Goal: Task Accomplishment & Management: Use online tool/utility

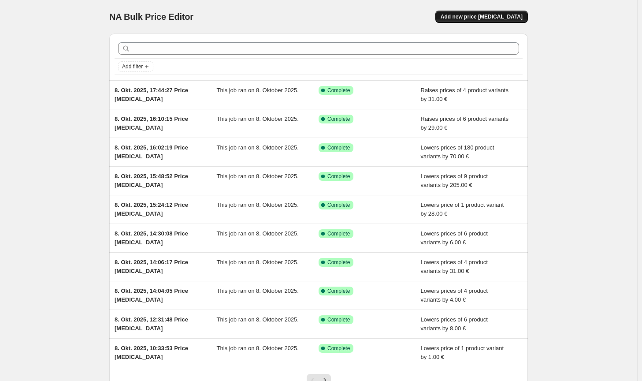
click at [486, 22] on button "Add new price [MEDICAL_DATA]" at bounding box center [481, 17] width 92 height 12
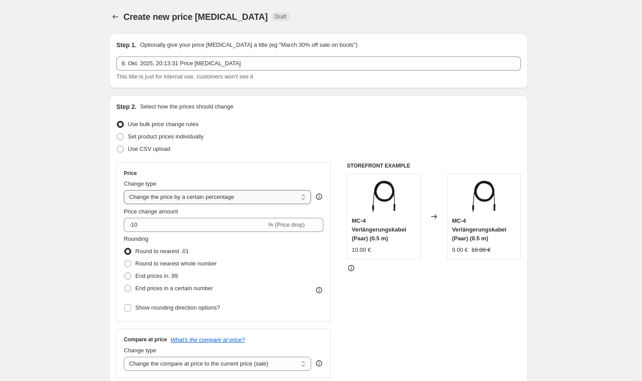
click at [235, 200] on select "Change the price to a certain amount Change the price by a certain amount Chang…" at bounding box center [217, 197] width 187 height 14
select select "by"
click at [126, 190] on select "Change the price to a certain amount Change the price by a certain amount Chang…" at bounding box center [217, 197] width 187 height 14
type input "-10.00"
click at [159, 264] on span "Round to nearest whole number" at bounding box center [175, 263] width 81 height 7
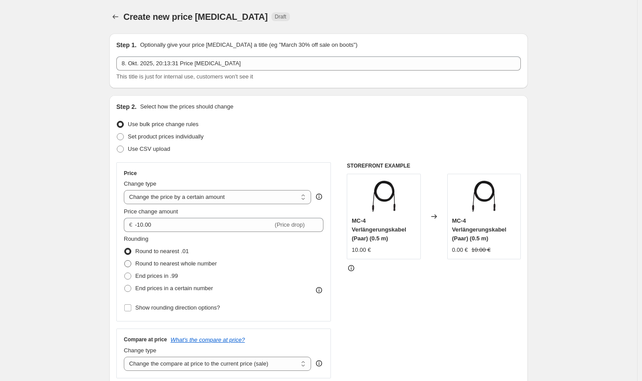
click at [125, 260] on input "Round to nearest whole number" at bounding box center [124, 260] width 0 height 0
radio input "true"
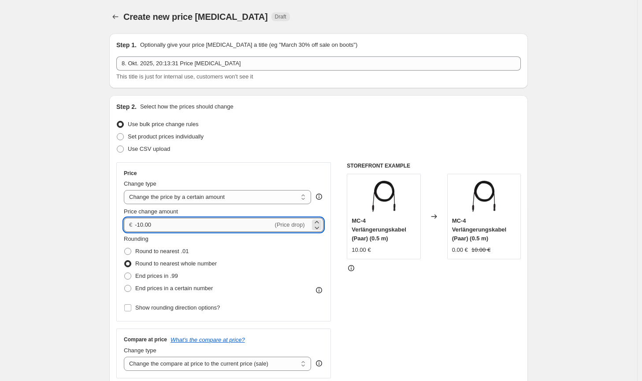
drag, startPoint x: 154, startPoint y: 225, endPoint x: 141, endPoint y: 225, distance: 13.2
click at [141, 225] on input "-10.00" at bounding box center [204, 225] width 138 height 14
type input "-5.00"
click at [447, 315] on div "STOREFRONT EXAMPLE MC-4 Verlängerungskabel (Paar) (0.5 m) 10.00 € Changed to MC…" at bounding box center [434, 270] width 174 height 216
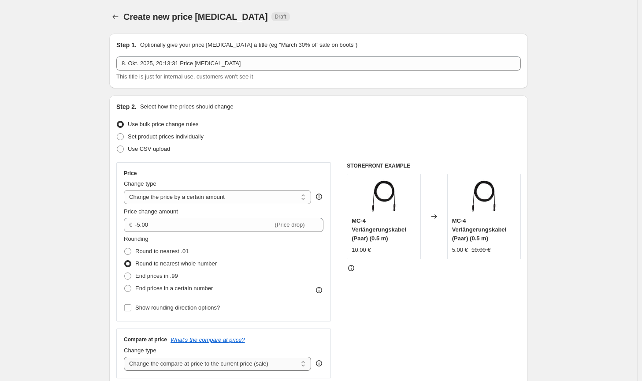
drag, startPoint x: 285, startPoint y: 370, endPoint x: 274, endPoint y: 366, distance: 10.6
click at [285, 370] on select "Change the compare at price to the current price (sale) Change the compare at p…" at bounding box center [217, 363] width 187 height 14
select select "no_change"
click at [126, 356] on select "Change the compare at price to the current price (sale) Change the compare at p…" at bounding box center [217, 363] width 187 height 14
click at [482, 345] on div "STOREFRONT EXAMPLE MC-4 Verlängerungskabel (Paar) (0.5 m) 10.00 € Changed to MC…" at bounding box center [434, 270] width 174 height 216
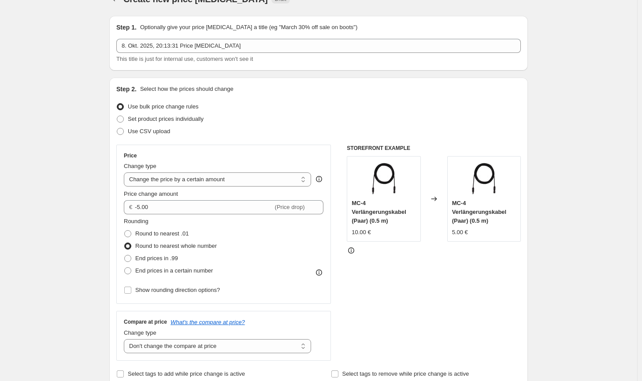
scroll to position [220, 0]
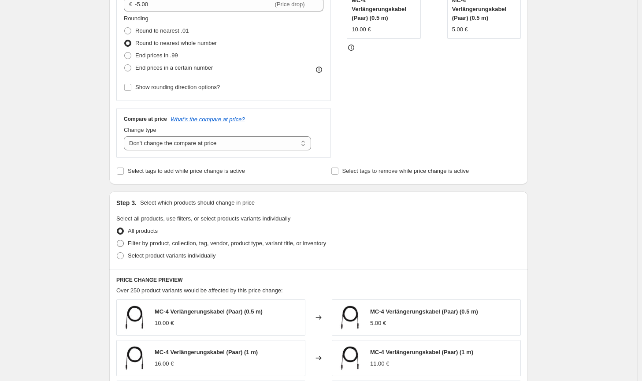
click at [288, 247] on span "Filter by product, collection, tag, vendor, product type, variant title, or inv…" at bounding box center [227, 243] width 198 height 9
click at [117, 240] on input "Filter by product, collection, tag, vendor, product type, variant title, or inv…" at bounding box center [117, 240] width 0 height 0
radio input "true"
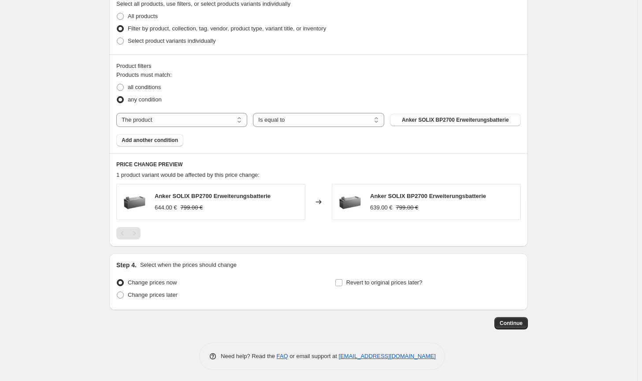
scroll to position [437, 0]
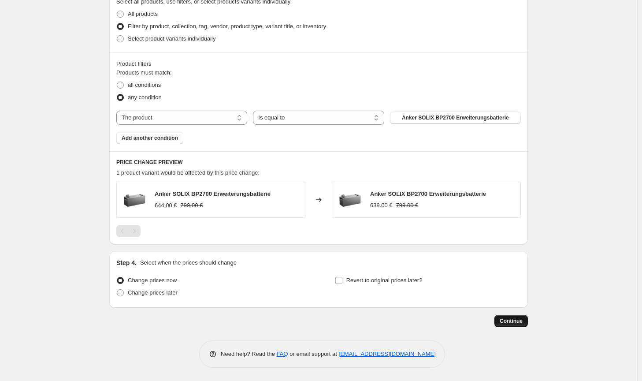
click at [510, 318] on span "Continue" at bounding box center [510, 320] width 23 height 7
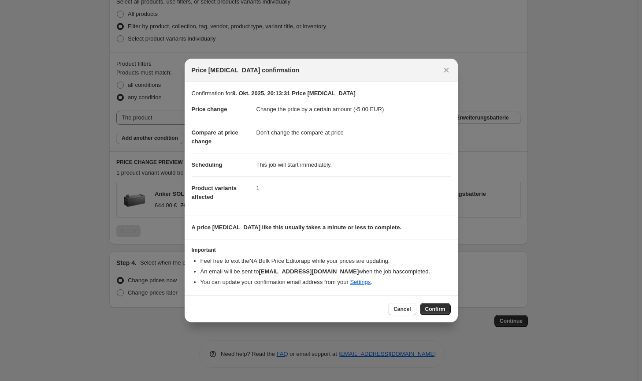
click at [436, 308] on span "Confirm" at bounding box center [435, 308] width 20 height 7
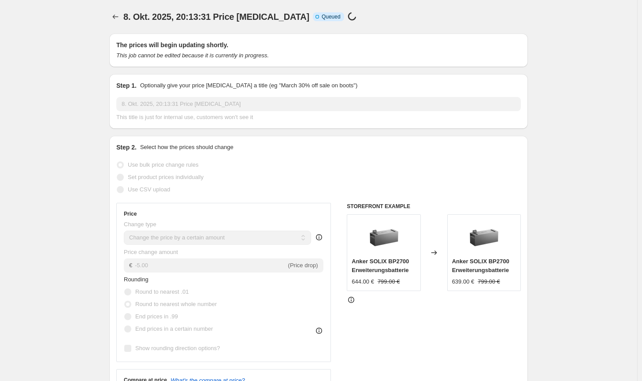
scroll to position [437, 0]
